Goal: Navigation & Orientation: Find specific page/section

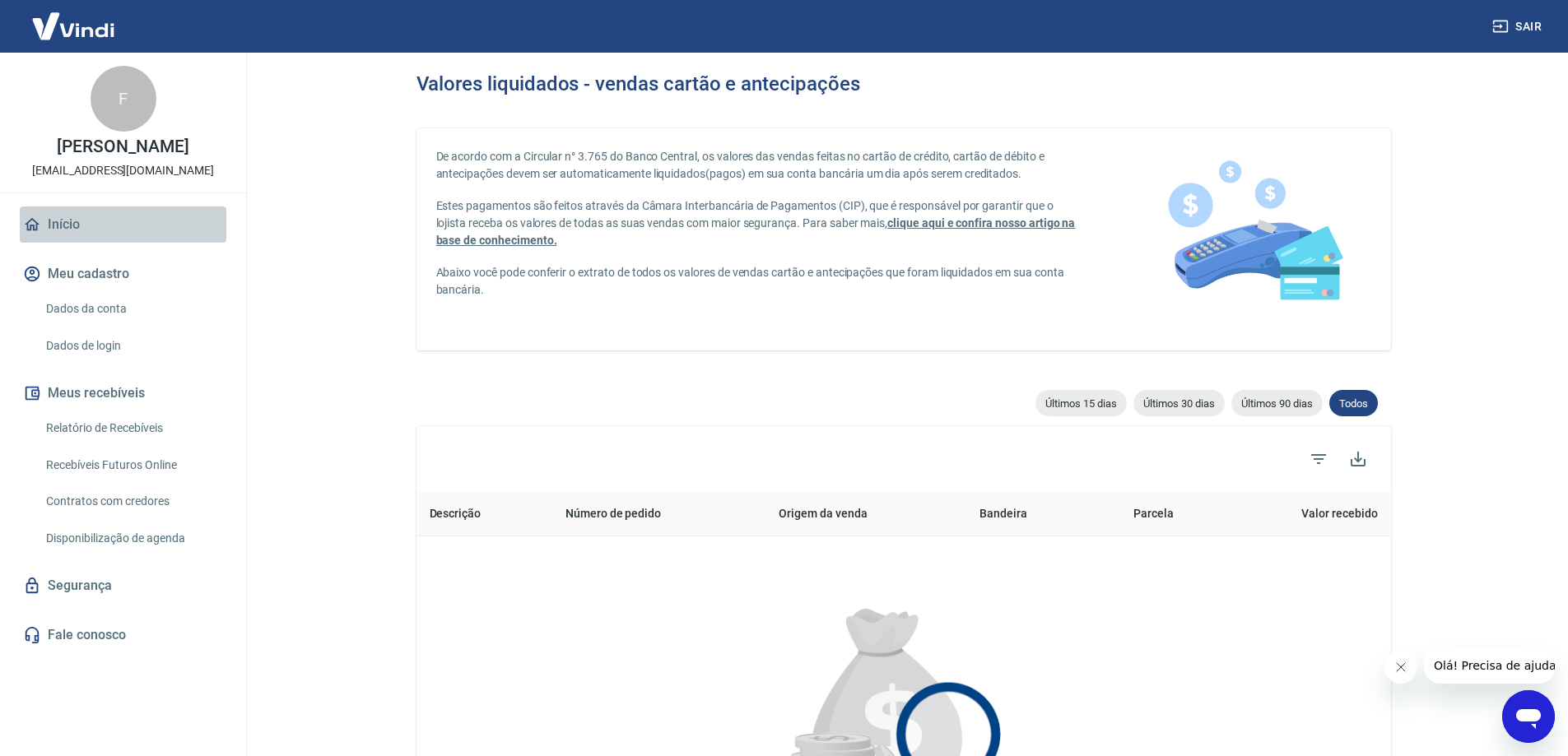
click at [95, 229] on link "Início" at bounding box center [123, 224] width 206 height 36
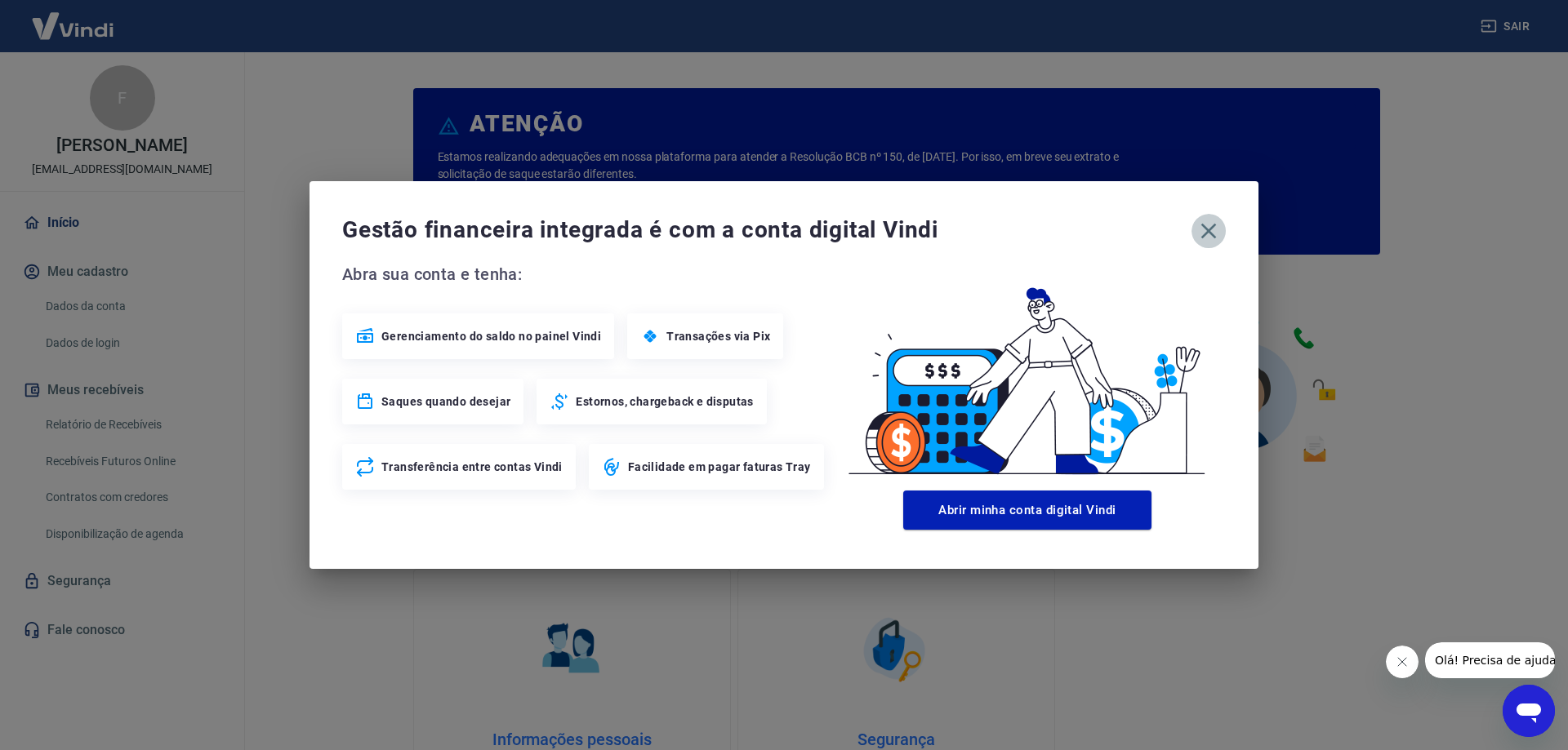
click at [1206, 235] on icon "button" at bounding box center [1209, 231] width 16 height 16
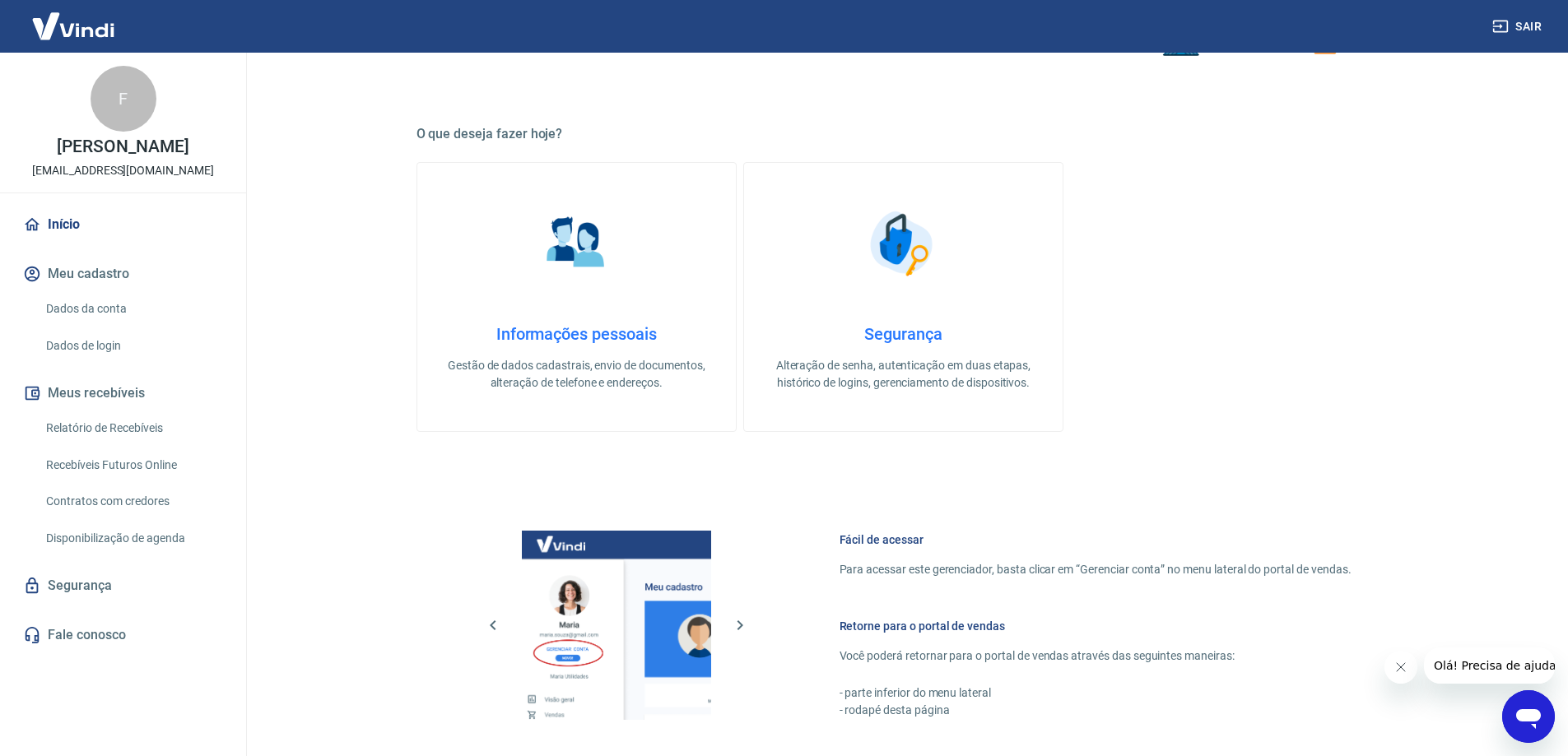
scroll to position [697, 0]
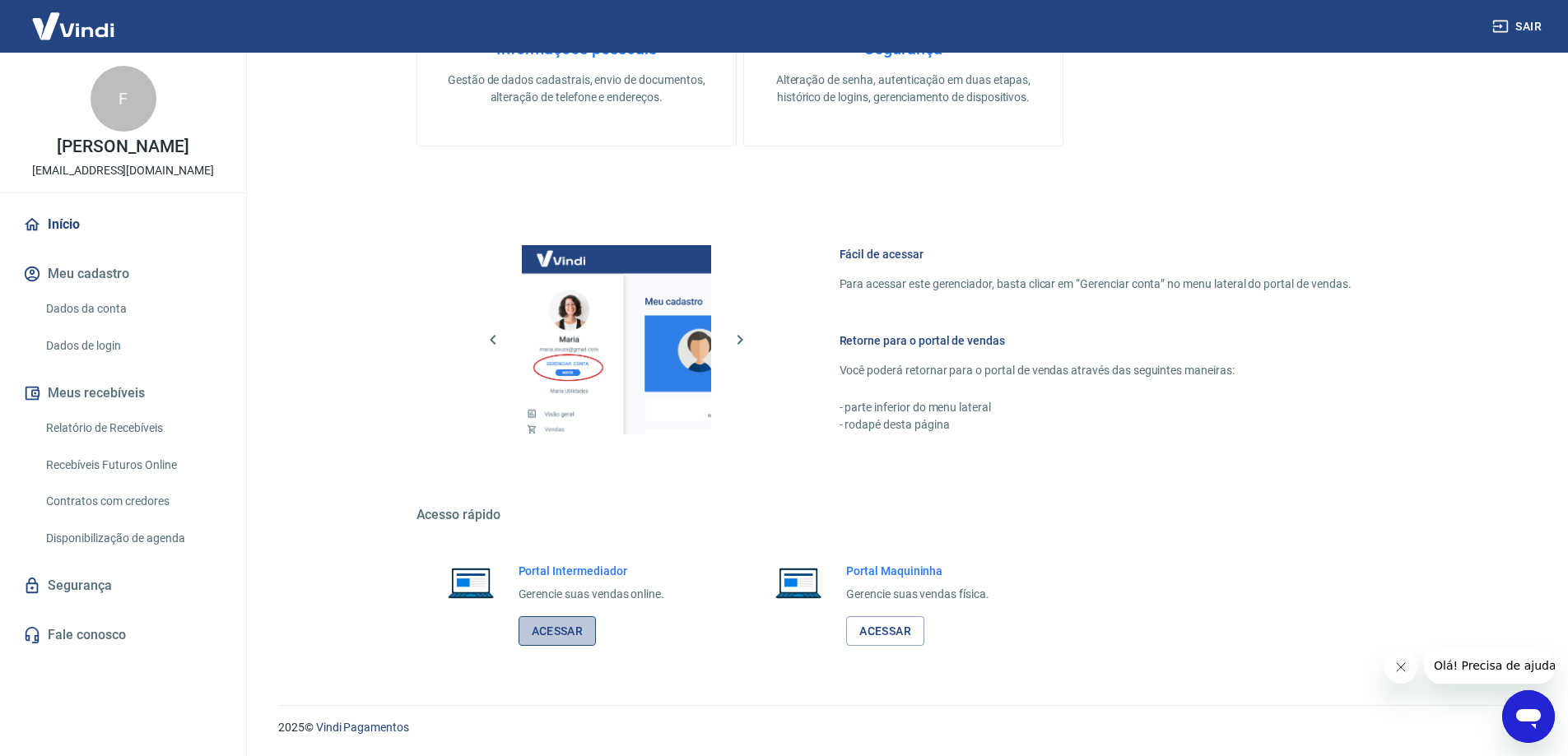
click at [540, 644] on link "Acessar" at bounding box center [558, 632] width 79 height 30
